Goal: Information Seeking & Learning: Learn about a topic

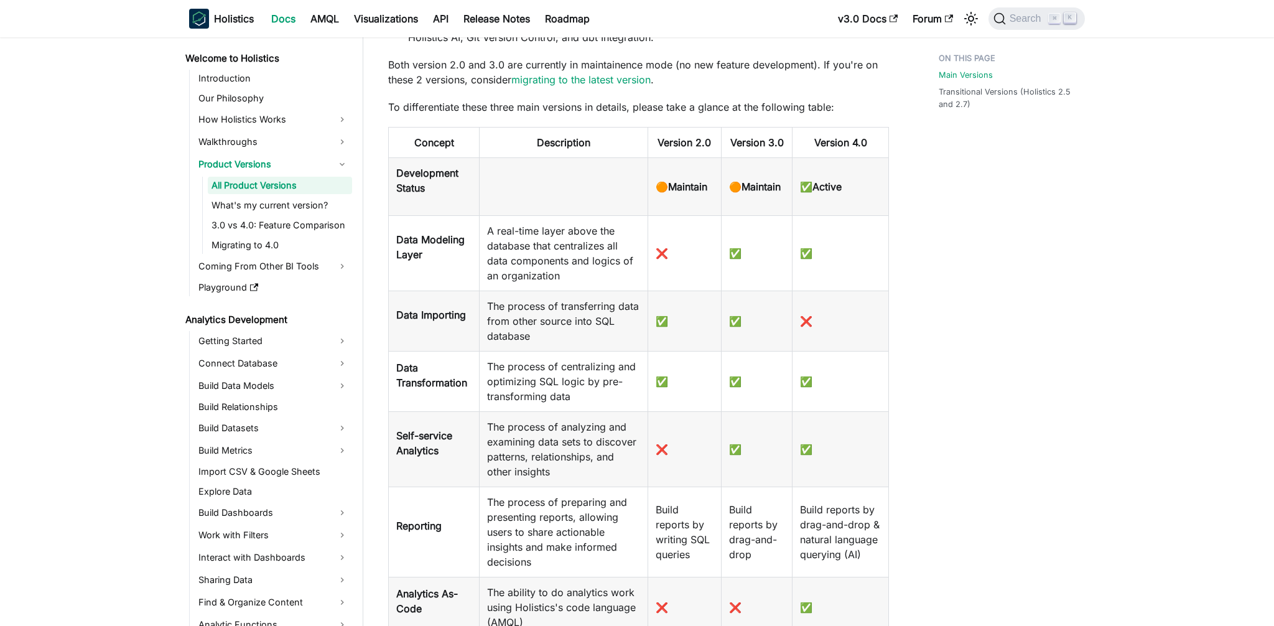
scroll to position [332, 0]
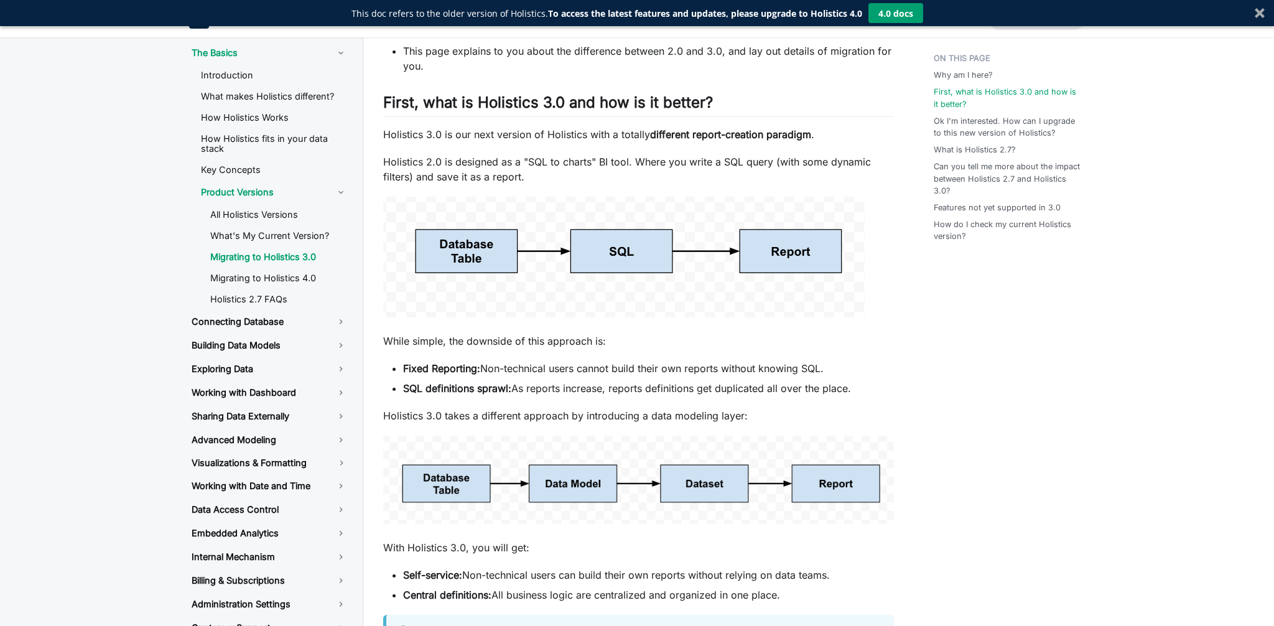
scroll to position [347, 0]
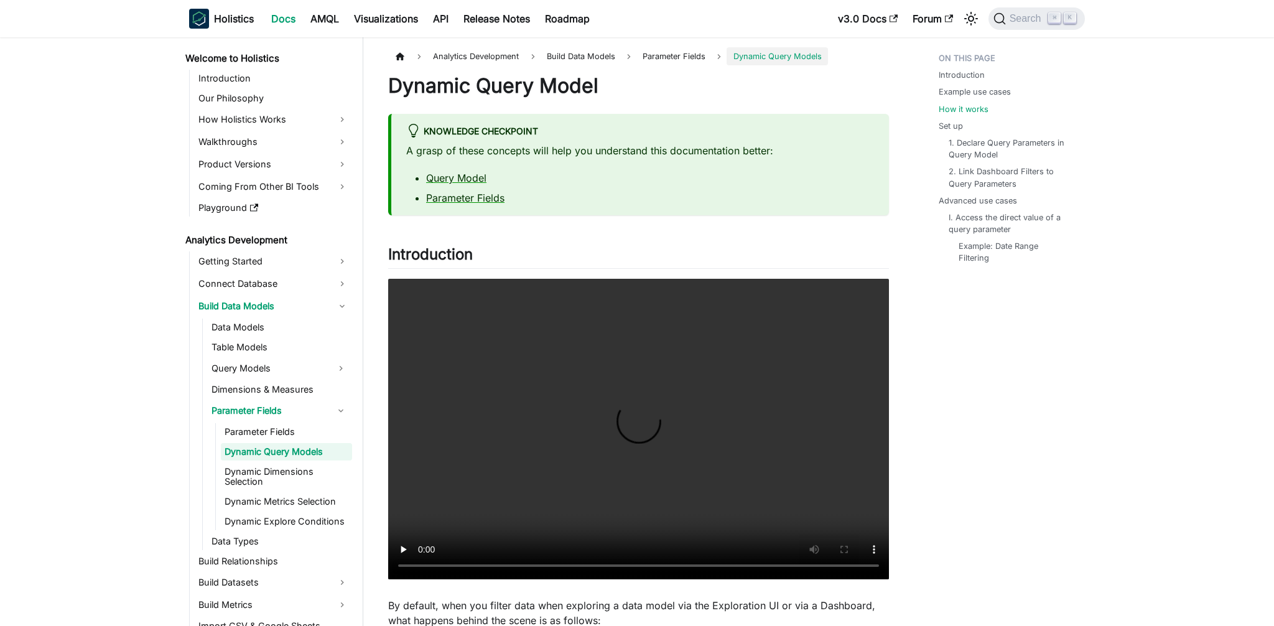
scroll to position [1078, 0]
